Goal: Information Seeking & Learning: Learn about a topic

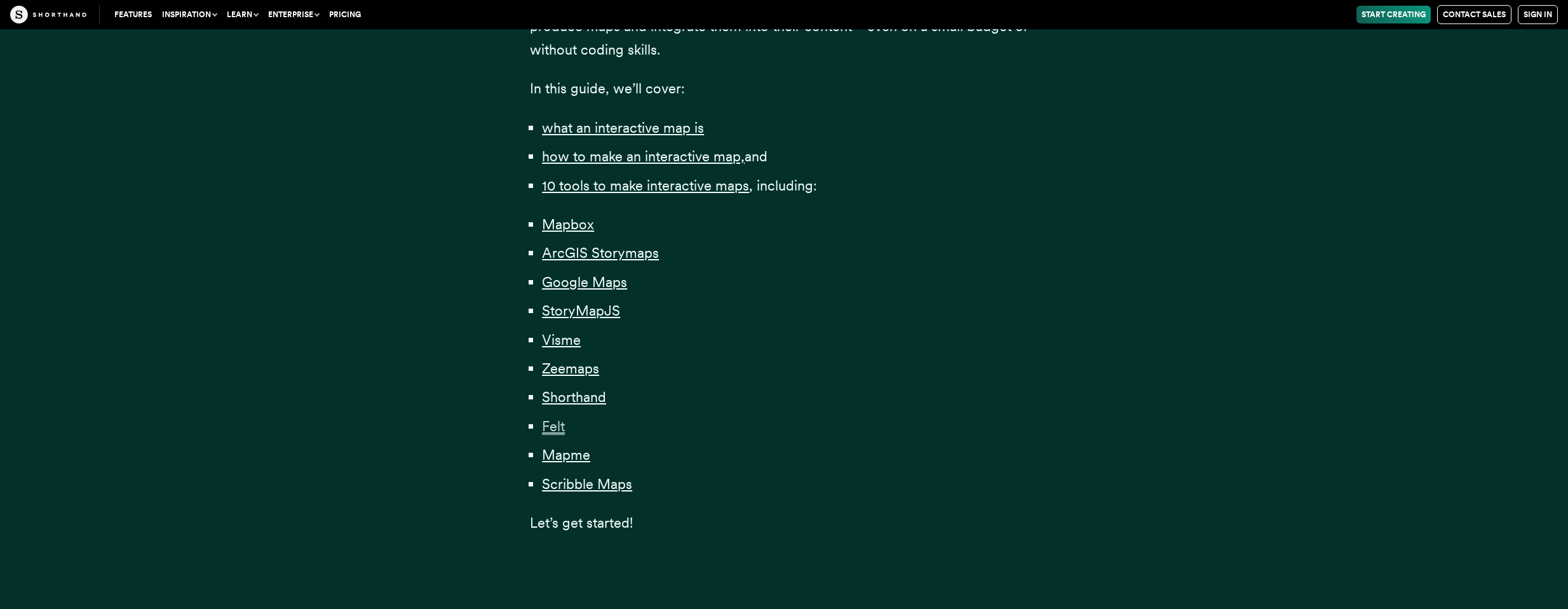
click at [555, 420] on span "Felt" at bounding box center [553, 427] width 23 height 17
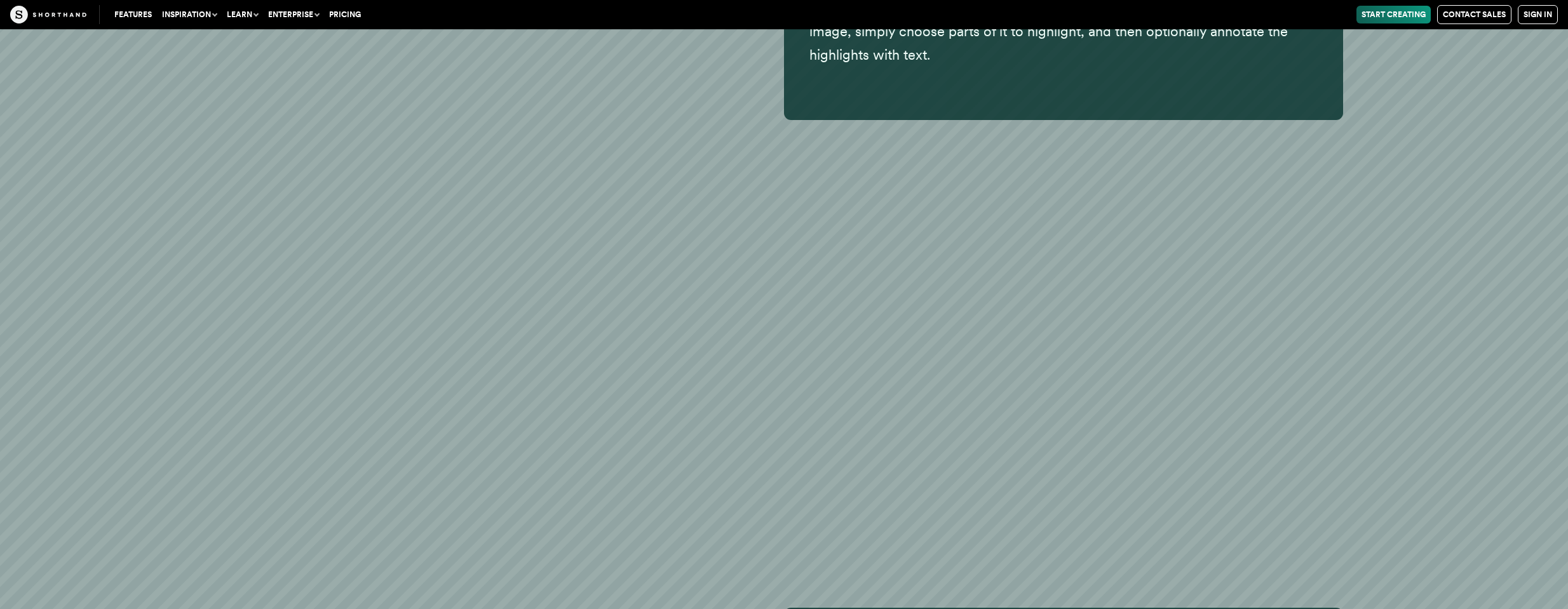
scroll to position [23840, 0]
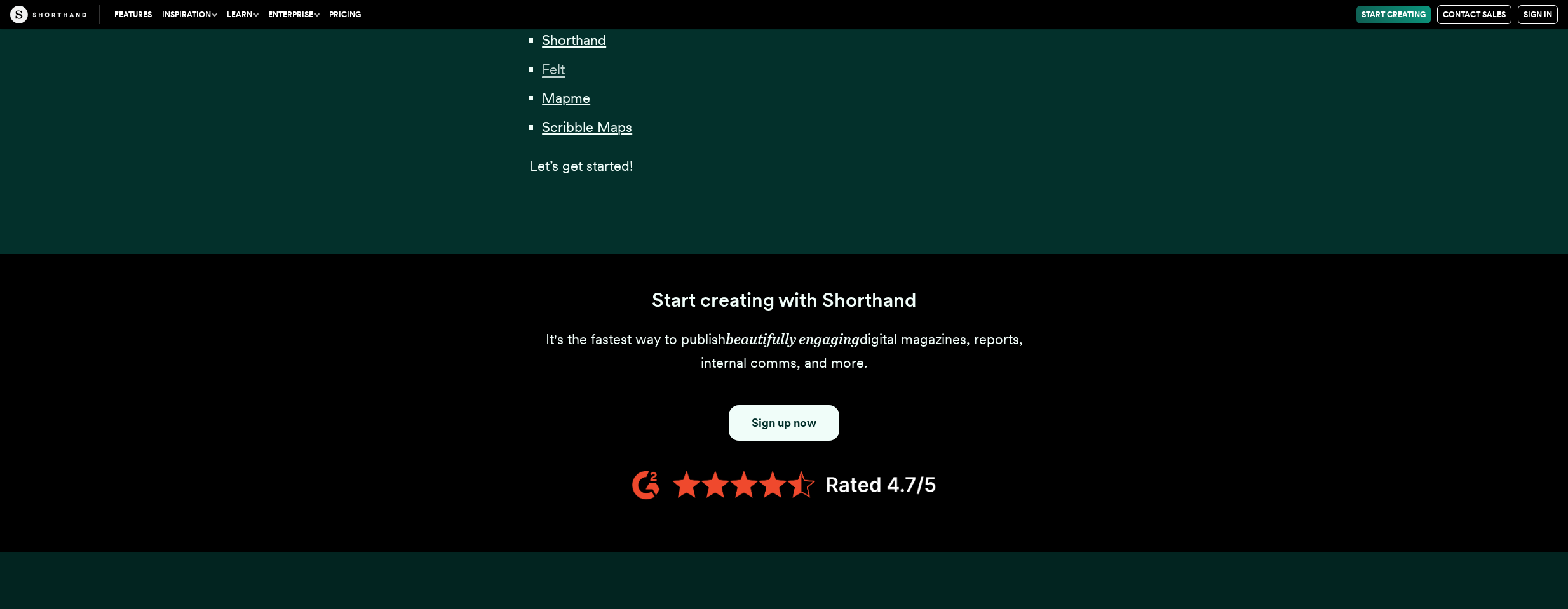
scroll to position [762, 0]
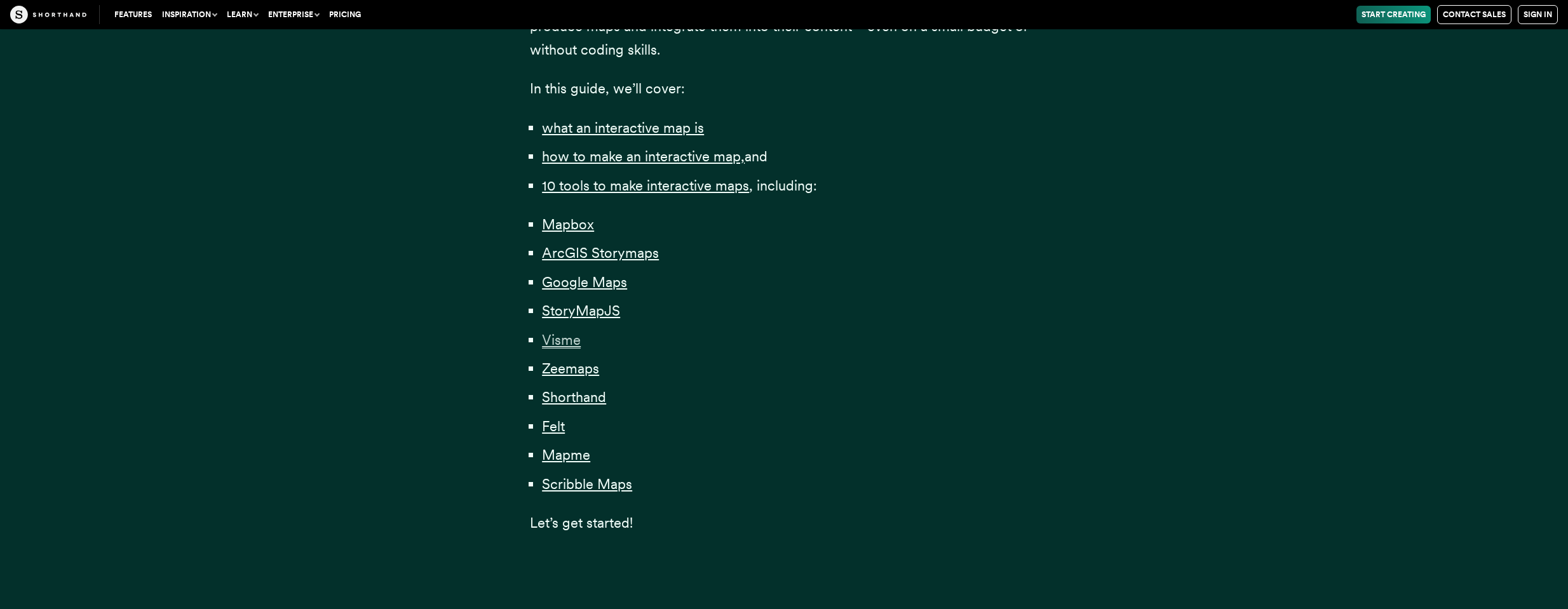
click at [563, 333] on span "Visme" at bounding box center [561, 340] width 39 height 17
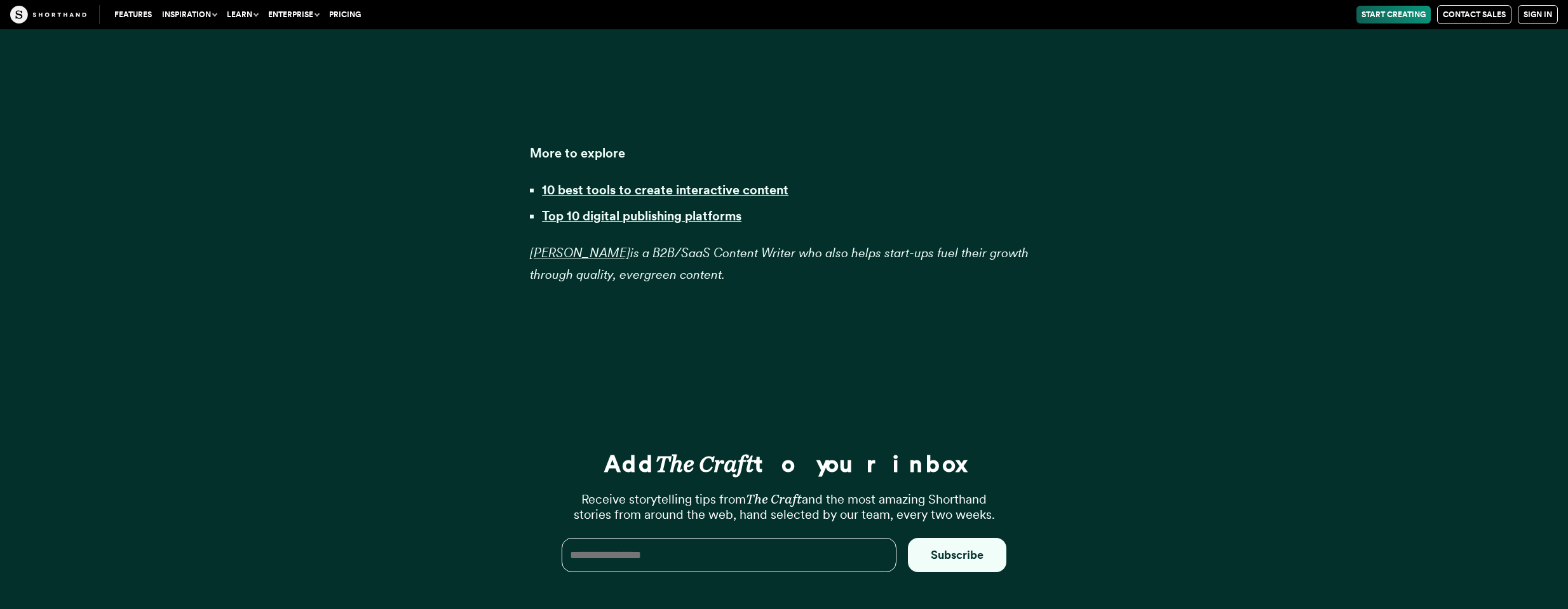
scroll to position [33367, 0]
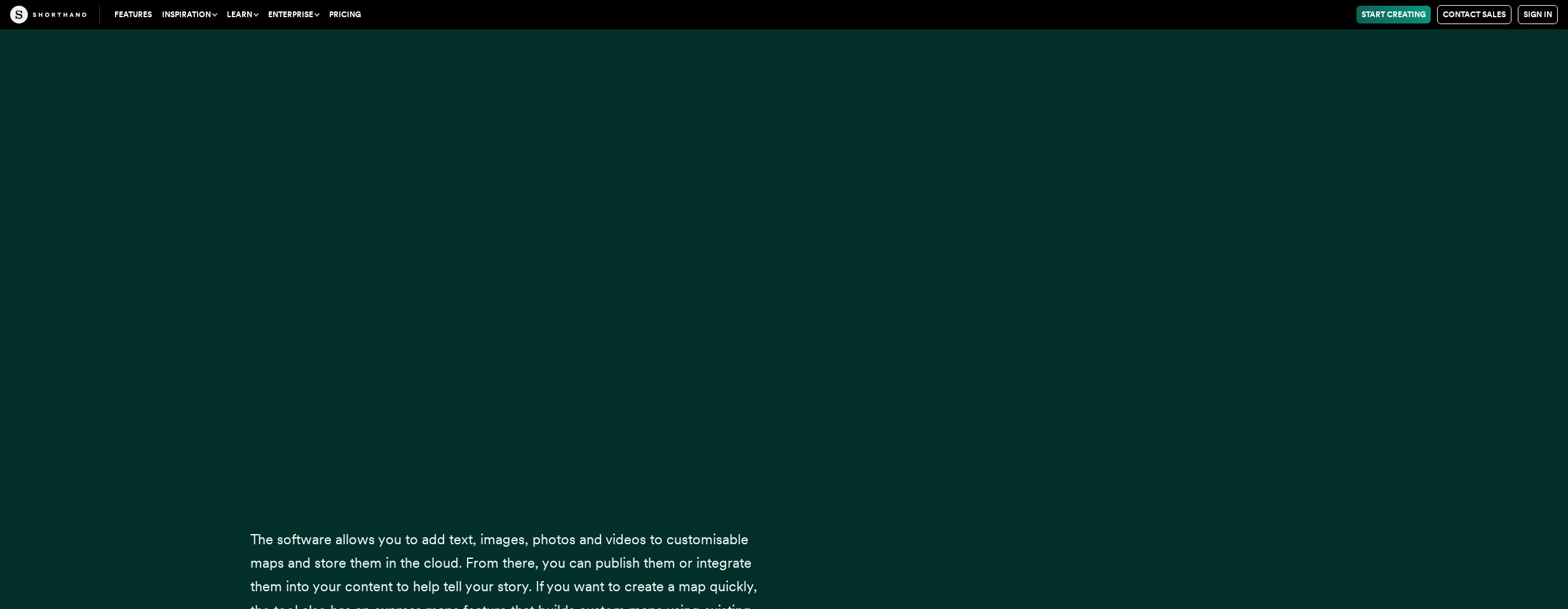
scroll to position [762, 0]
